Goal: Task Accomplishment & Management: Manage account settings

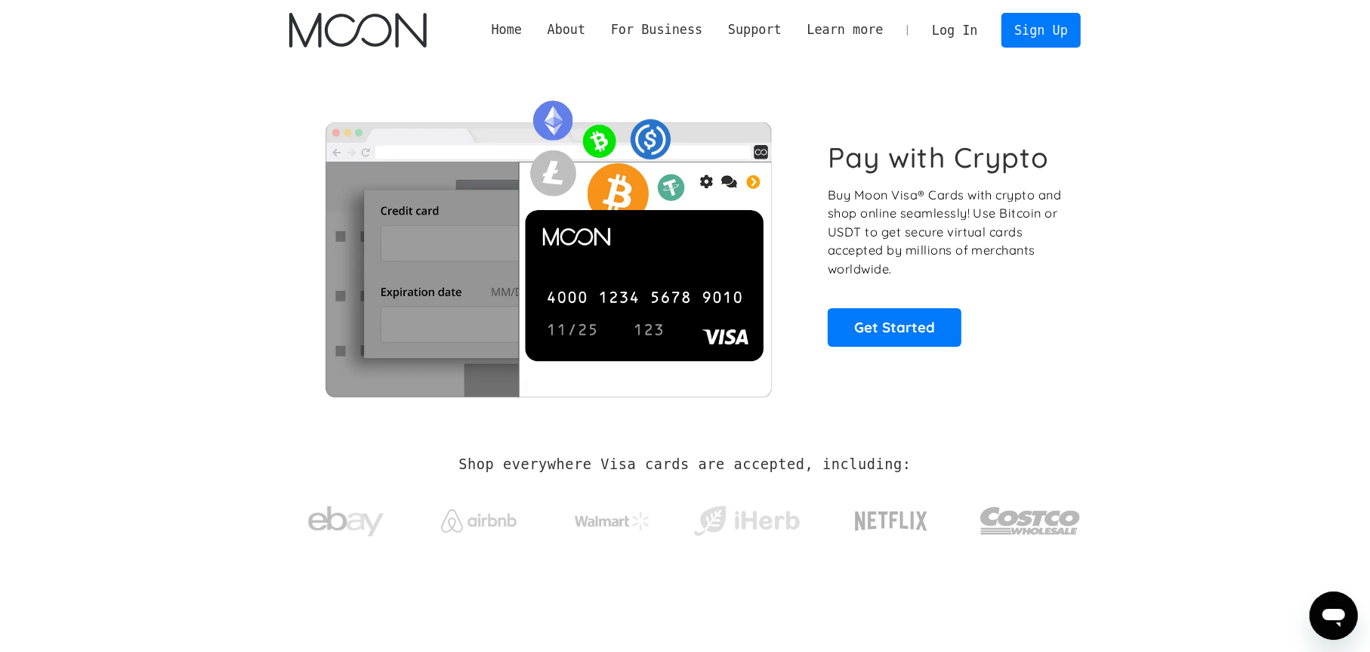
click at [967, 40] on link "Log In" at bounding box center [954, 30] width 71 height 33
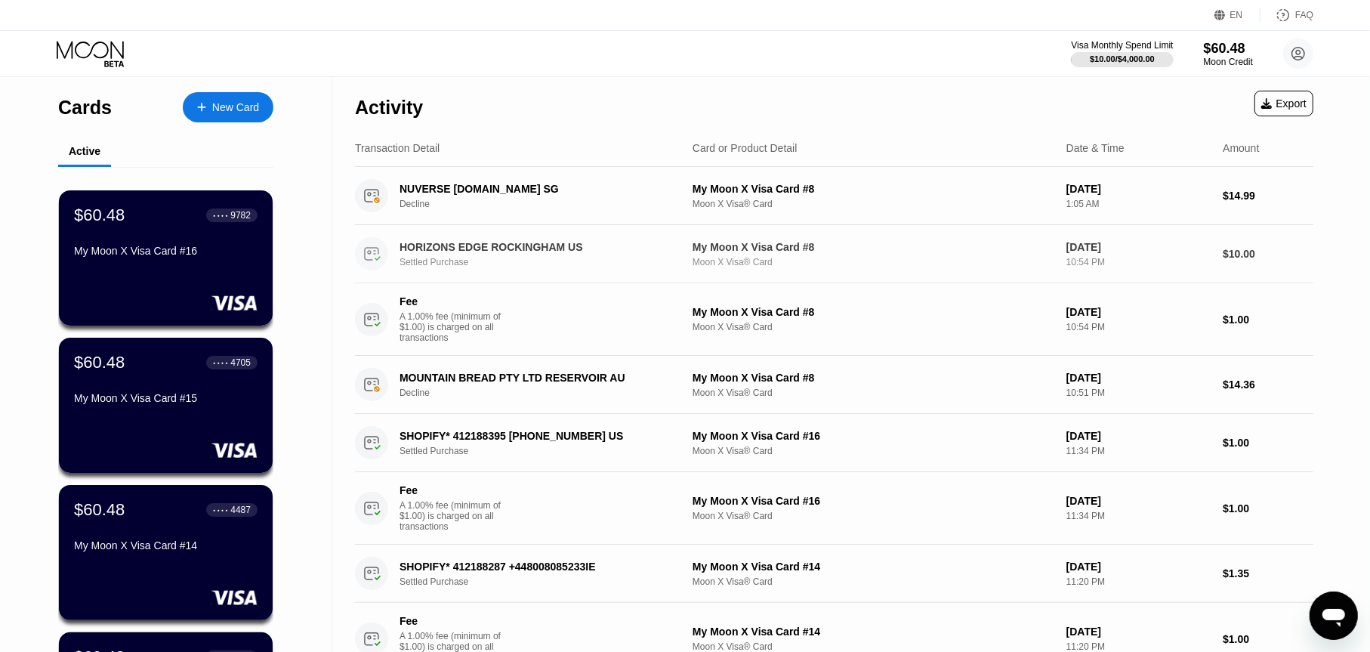
click at [599, 245] on div "HORIZONS EDGE ROCKINGHAM US" at bounding box center [536, 247] width 273 height 12
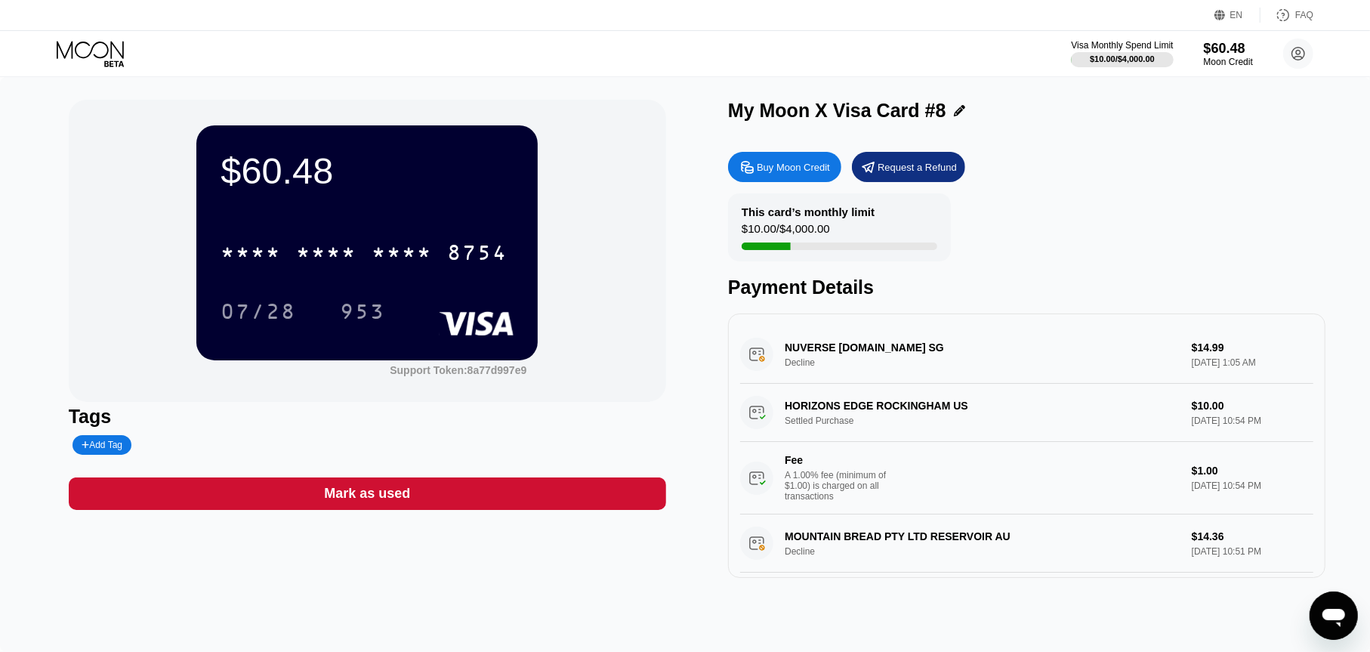
drag, startPoint x: 797, startPoint y: 411, endPoint x: 933, endPoint y: 416, distance: 136.1
click at [933, 416] on div "HORIZONS EDGE ROCKINGHAM US Settled Purchase $10.00 [DATE] 10:54 PM Fee A 1.00%…" at bounding box center [1026, 449] width 573 height 131
drag, startPoint x: 872, startPoint y: 428, endPoint x: 777, endPoint y: 433, distance: 94.6
click at [777, 433] on div "HORIZONS EDGE ROCKINGHAM US Settled Purchase $10.00 [DATE] 10:54 PM Fee A 1.00%…" at bounding box center [1026, 449] width 573 height 131
drag, startPoint x: 797, startPoint y: 359, endPoint x: 902, endPoint y: 363, distance: 105.1
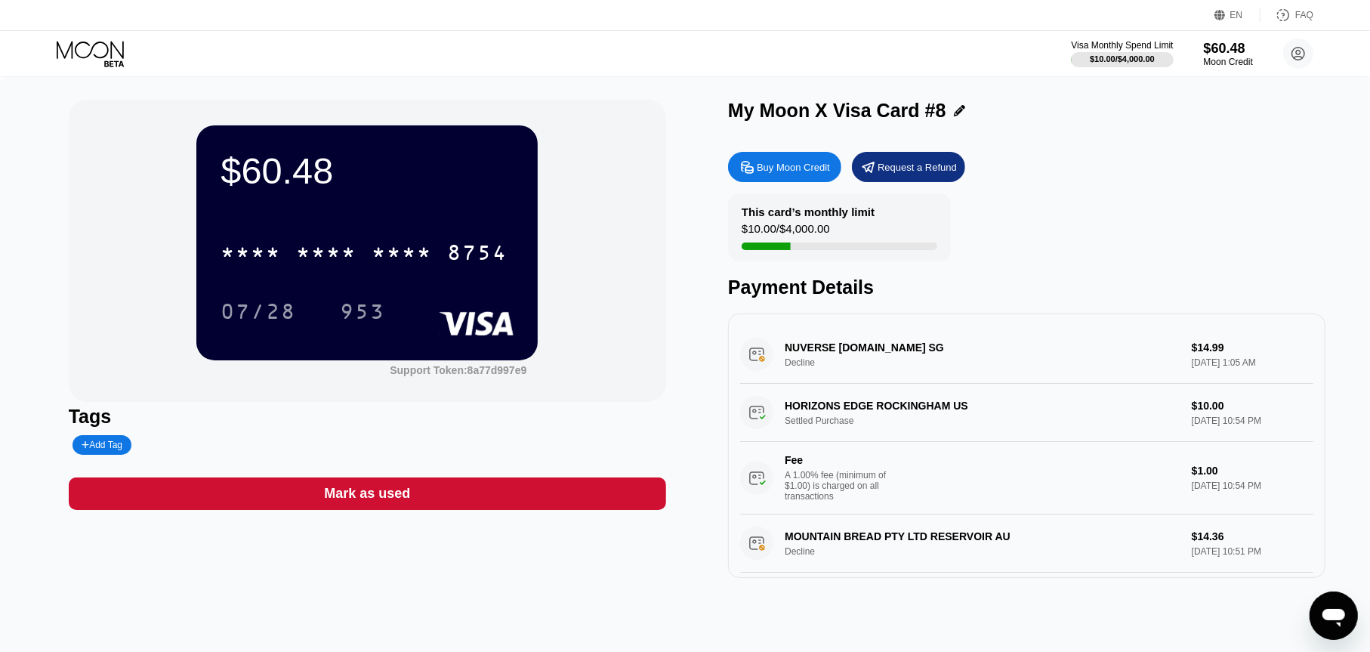
click at [898, 354] on div "NUVERSE [DOMAIN_NAME] SG Decline $14.99 [DATE] 1:05 AM" at bounding box center [1026, 355] width 573 height 58
click at [913, 409] on div "HORIZONS EDGE ROCKINGHAM US Settled Purchase $10.00 [DATE] 10:54 PM Fee A 1.00%…" at bounding box center [1026, 449] width 573 height 131
click at [913, 411] on div "HORIZONS EDGE ROCKINGHAM US Settled Purchase $10.00 [DATE] 10:54 PM Fee A 1.00%…" at bounding box center [1026, 449] width 573 height 131
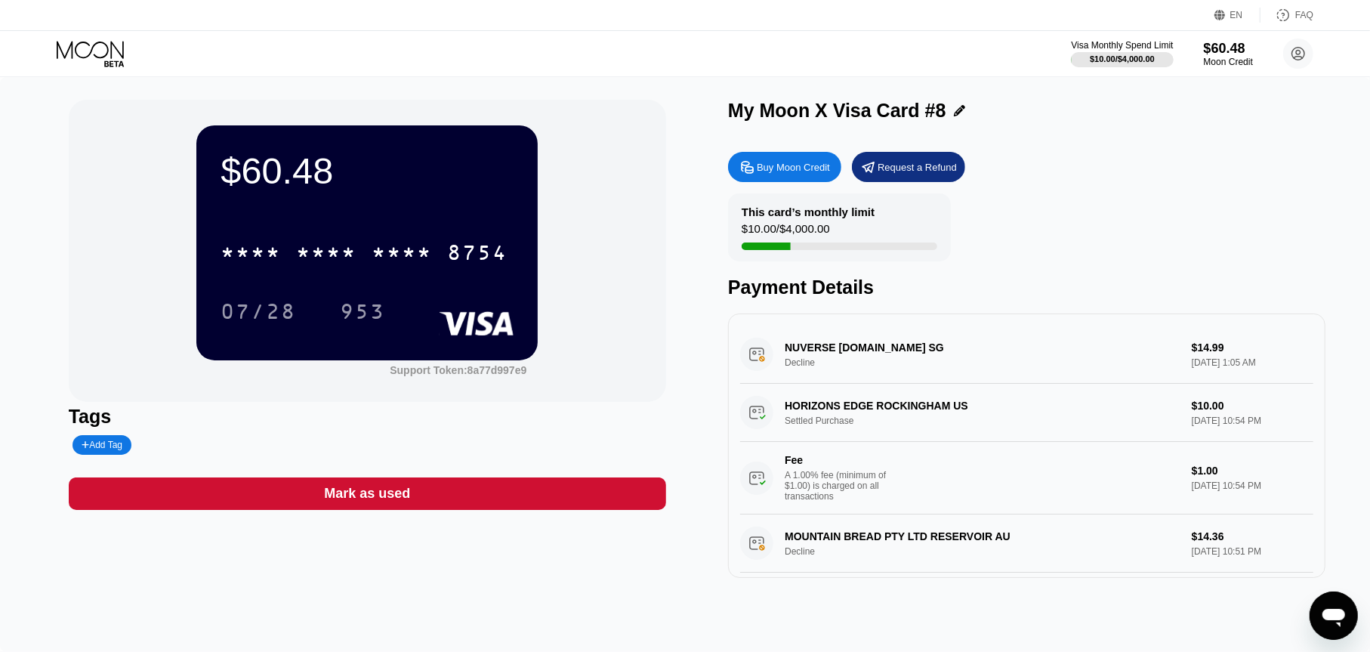
click at [900, 433] on div "HORIZONS EDGE ROCKINGHAM US Settled Purchase $10.00 [DATE] 10:54 PM Fee A 1.00%…" at bounding box center [1026, 449] width 573 height 131
drag, startPoint x: 928, startPoint y: 411, endPoint x: 959, endPoint y: 412, distance: 31.7
click at [959, 412] on div "HORIZONS EDGE ROCKINGHAM US Settled Purchase $10.00 [DATE] 10:54 PM Fee A 1.00%…" at bounding box center [1026, 449] width 573 height 131
click at [758, 424] on div "HORIZONS EDGE ROCKINGHAM US Settled Purchase $10.00 [DATE] 10:54 PM Fee A 1.00%…" at bounding box center [1026, 449] width 573 height 131
drag, startPoint x: 1182, startPoint y: 421, endPoint x: 1237, endPoint y: 418, distance: 56.0
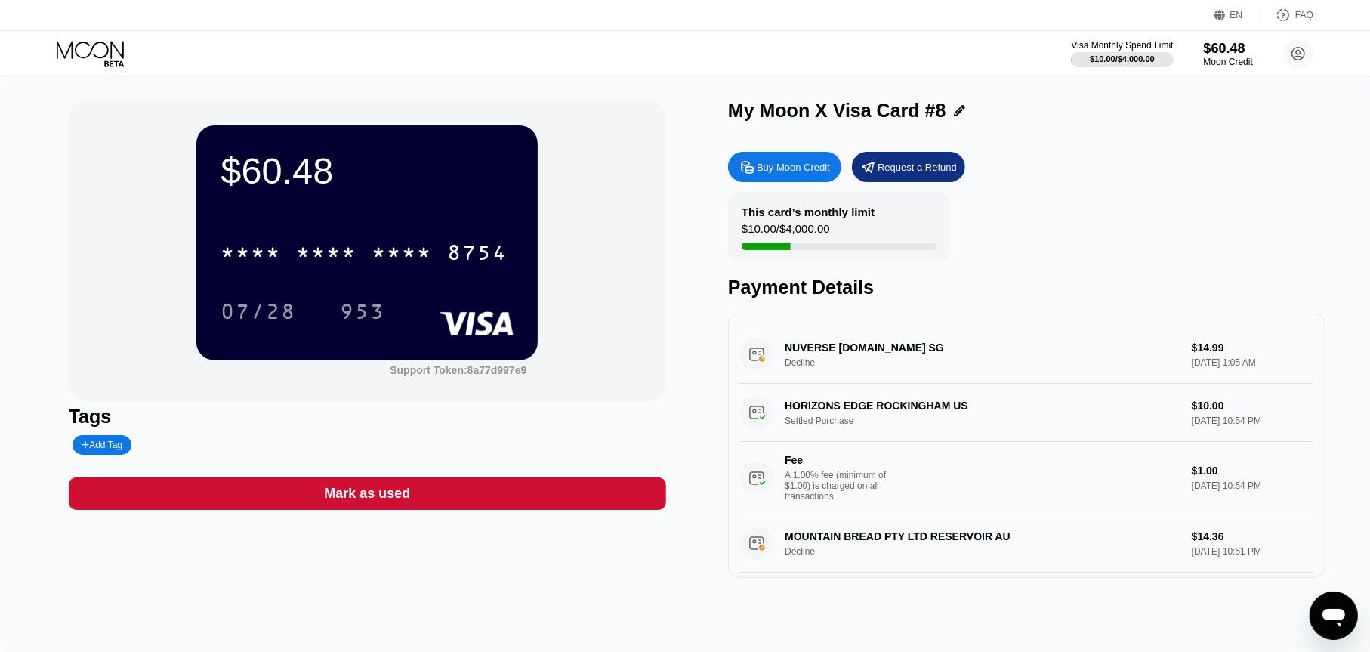
click at [1237, 418] on div "HORIZONS EDGE ROCKINGHAM US Settled Purchase $10.00 [DATE] 10:54 PM Fee A 1.00%…" at bounding box center [1026, 449] width 573 height 131
click at [51, 54] on div "Visa Monthly Spend Limit $10.00 / $4,000.00 $60.48 Moon Credit [EMAIL_ADDRESS][…" at bounding box center [685, 53] width 1370 height 45
click at [88, 54] on icon at bounding box center [92, 54] width 70 height 26
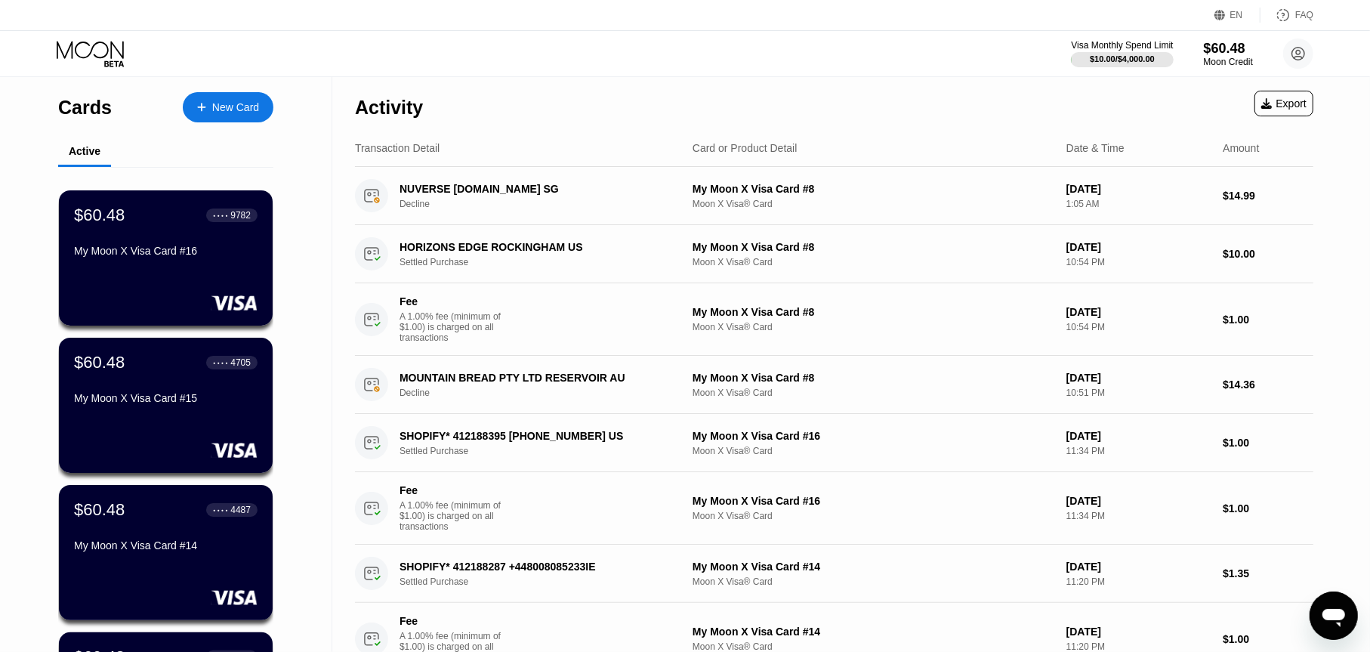
click at [1202, 46] on div "Visa Monthly Spend Limit $10.00 / $4,000.00 $60.48 Moon Credit [EMAIL_ADDRESS][…" at bounding box center [1192, 54] width 242 height 30
click at [1203, 48] on div "Visa Monthly Spend Limit $10.00 / $4,000.00 $60.48 Moon Credit [EMAIL_ADDRESS][…" at bounding box center [1192, 54] width 242 height 30
click at [1206, 53] on div "$60.48" at bounding box center [1228, 48] width 51 height 16
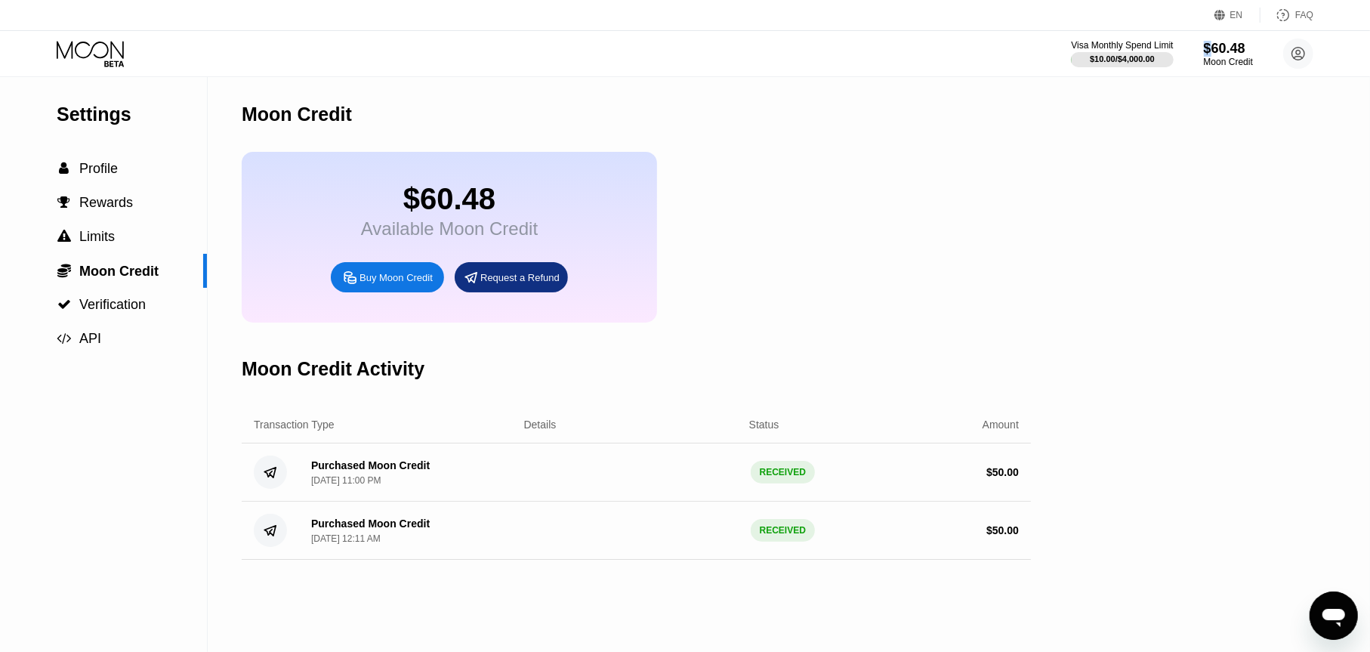
click at [727, 91] on div "Moon Credit" at bounding box center [636, 114] width 789 height 75
click at [113, 56] on icon at bounding box center [92, 54] width 70 height 26
